Goal: Use online tool/utility: Use online tool/utility

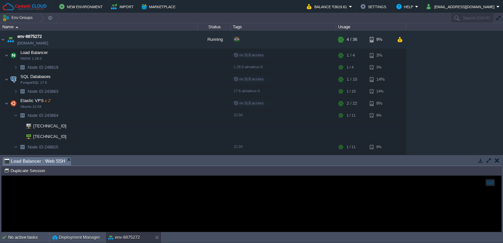
click at [66, 157] on em "Load Balancer : Web SSH" at bounding box center [37, 161] width 67 height 8
click at [67, 136] on div at bounding box center [67, 136] width 6 height 6
click at [165, 54] on td at bounding box center [168, 55] width 10 height 10
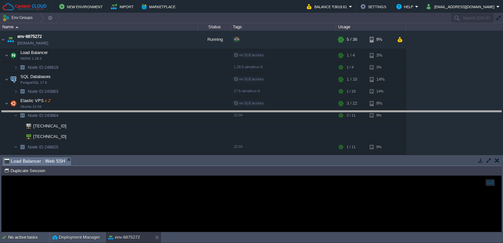
drag, startPoint x: 168, startPoint y: 160, endPoint x: 181, endPoint y: 114, distance: 48.0
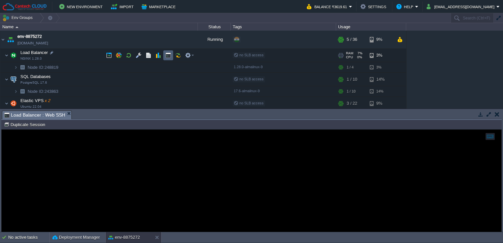
click at [165, 56] on td at bounding box center [168, 55] width 10 height 10
click at [168, 54] on button "button" at bounding box center [168, 55] width 6 height 6
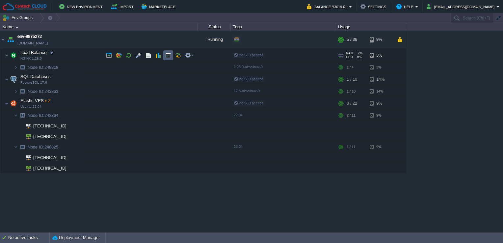
click at [169, 60] on td at bounding box center [168, 55] width 10 height 10
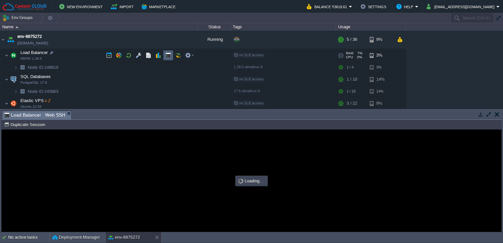
type input "#000000"
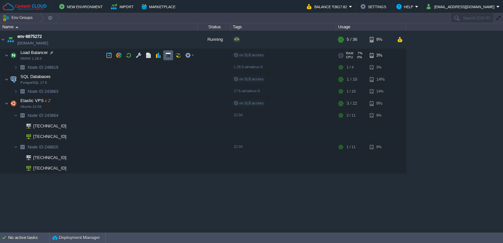
click at [164, 55] on td at bounding box center [168, 55] width 10 height 10
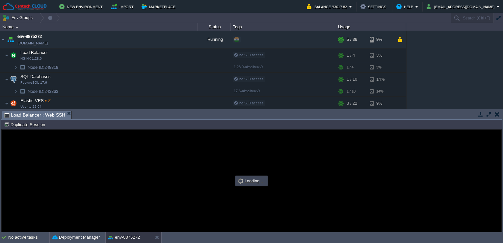
type input "#000000"
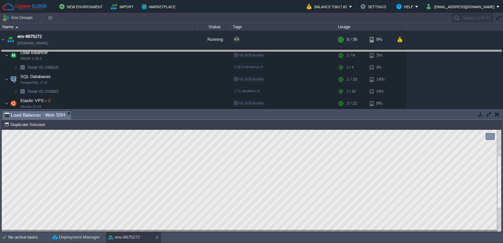
drag, startPoint x: 178, startPoint y: 116, endPoint x: 191, endPoint y: 50, distance: 67.8
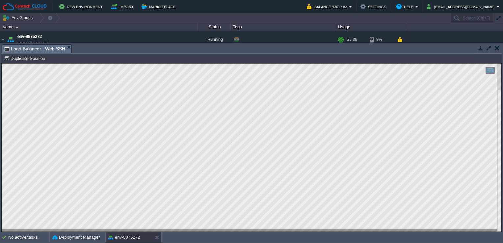
click at [223, 54] on div "Node ID: 248819 Duplicate Session" at bounding box center [251, 59] width 500 height 10
click at [2, 64] on html "Copy: Ctrl + Shift + C Paste: Ctrl + V Settings: Ctrl + Shift + Alt 0" at bounding box center [252, 64] width 500 height 0
